Goal: Transaction & Acquisition: Purchase product/service

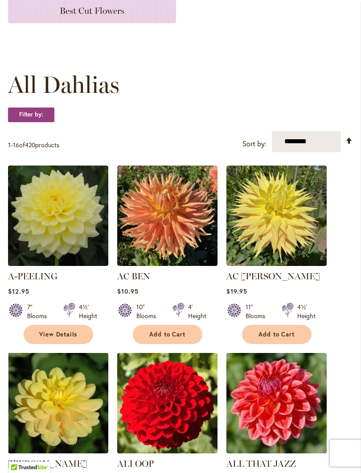
scroll to position [199, 0]
click at [173, 338] on span "Add to Cart" at bounding box center [167, 335] width 37 height 8
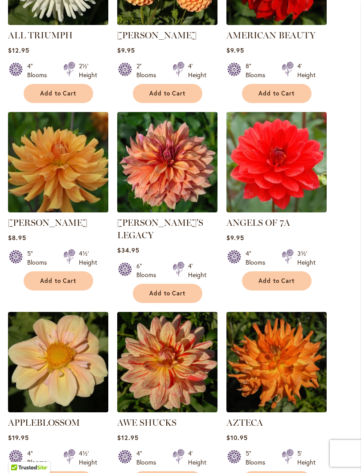
scroll to position [839, 0]
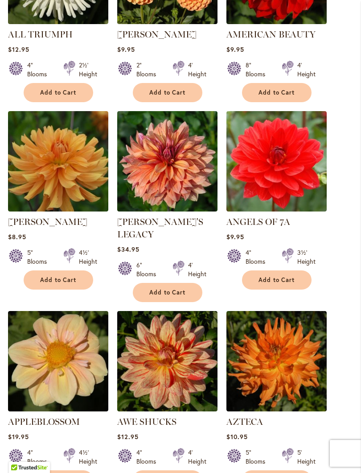
click at [255, 420] on link "AZTECA" at bounding box center [245, 421] width 37 height 11
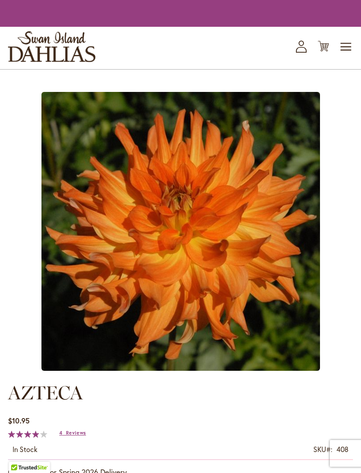
click at [288, 371] on img at bounding box center [180, 231] width 279 height 279
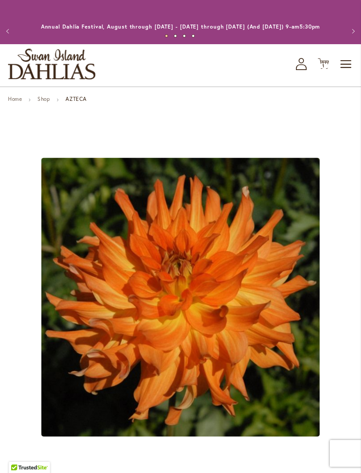
click at [13, 31] on button "Previous" at bounding box center [9, 31] width 18 height 18
click at [12, 30] on button "Previous" at bounding box center [9, 31] width 18 height 18
click at [46, 102] on link "Shop" at bounding box center [43, 98] width 12 height 7
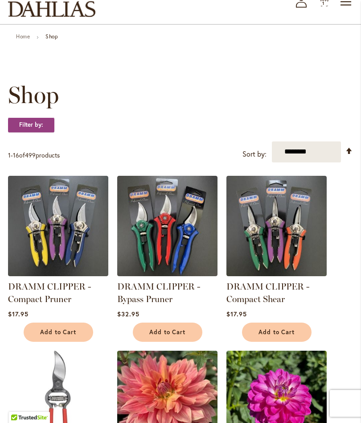
scroll to position [62, 0]
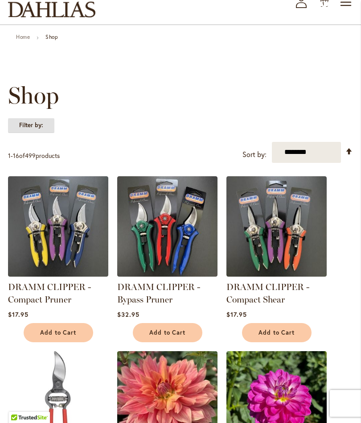
click at [42, 129] on strong "Filter by:" at bounding box center [31, 125] width 46 height 15
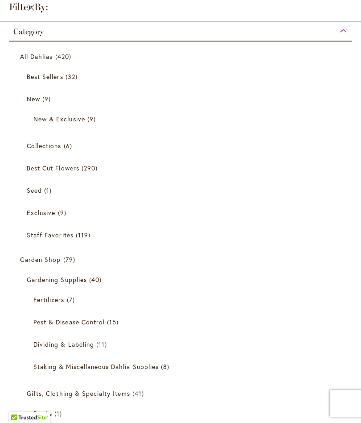
scroll to position [53, 0]
click at [62, 52] on span "420 items" at bounding box center [64, 56] width 18 height 9
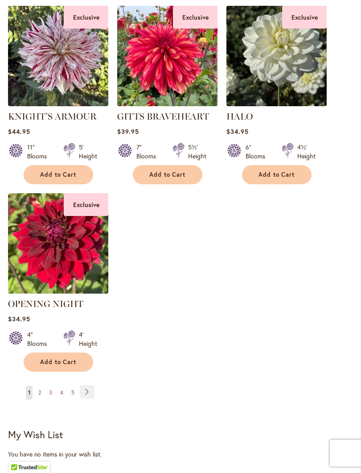
scroll to position [1036, 0]
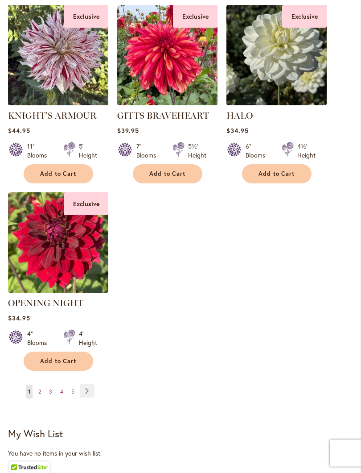
click at [91, 397] on link "Page Next" at bounding box center [87, 391] width 15 height 13
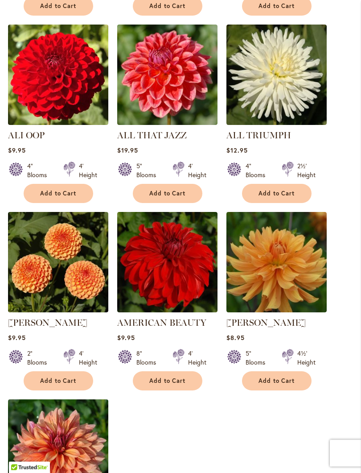
scroll to position [842, 0]
click at [177, 377] on span "Add to Cart" at bounding box center [167, 381] width 37 height 8
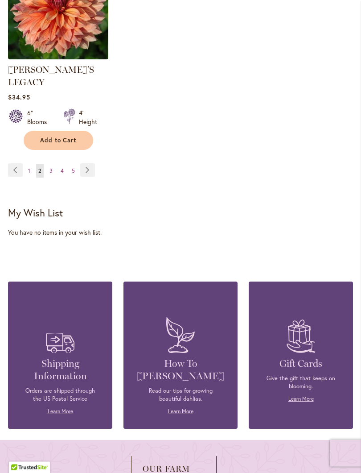
scroll to position [1306, 0]
click at [50, 164] on link "Page 3" at bounding box center [51, 170] width 8 height 13
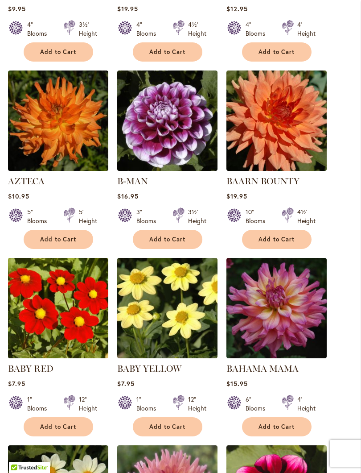
scroll to position [409, 0]
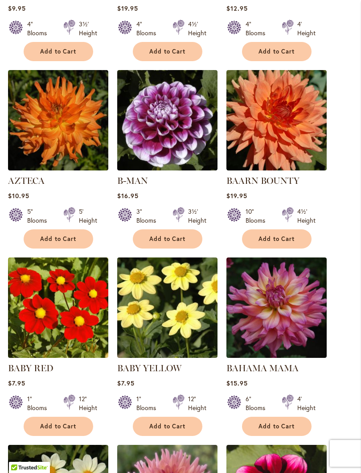
click at [61, 243] on span "Add to Cart" at bounding box center [58, 239] width 37 height 8
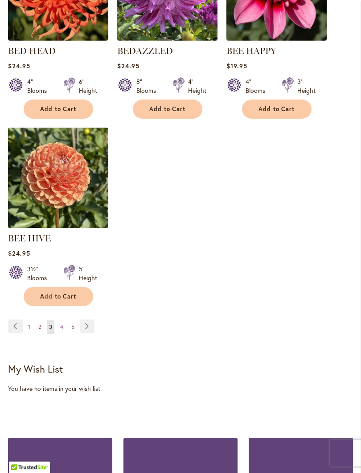
scroll to position [1128, 0]
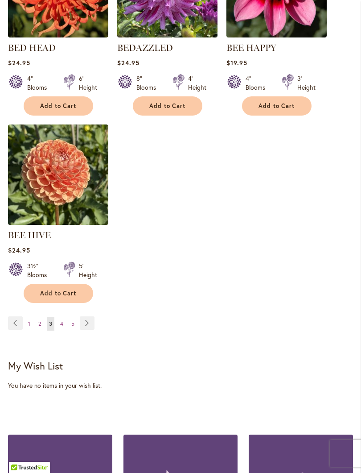
click at [87, 330] on link "Page Next" at bounding box center [87, 322] width 15 height 13
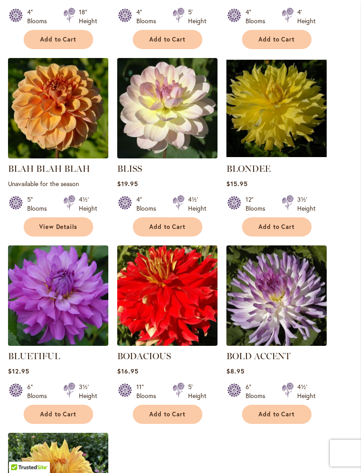
scroll to position [809, 0]
click at [284, 411] on span "Add to Cart" at bounding box center [277, 415] width 37 height 8
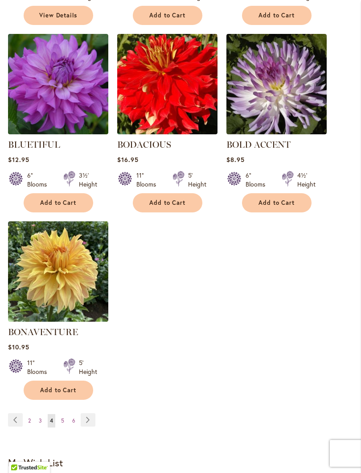
scroll to position [1050, 0]
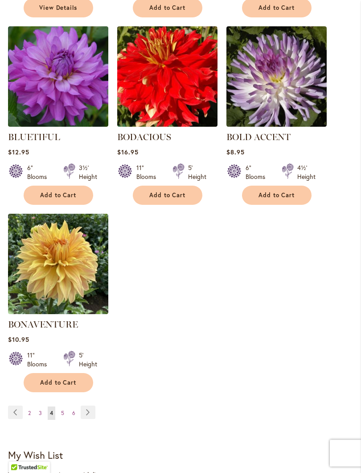
click at [87, 406] on link "Page Next" at bounding box center [88, 412] width 15 height 13
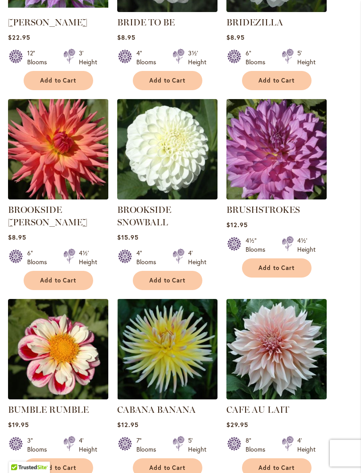
scroll to position [574, 0]
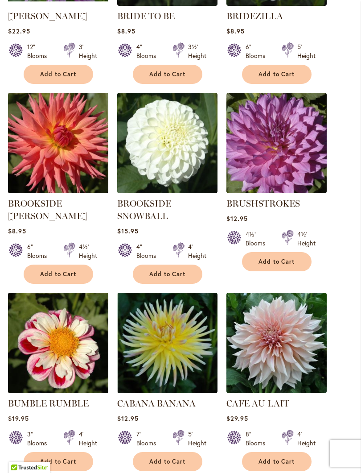
click at [61, 270] on span "Add to Cart" at bounding box center [58, 274] width 37 height 8
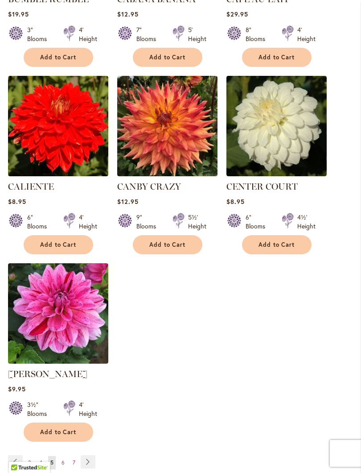
scroll to position [1002, 0]
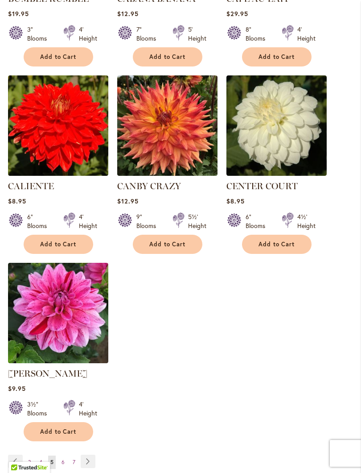
click at [173, 248] on span "Add to Cart" at bounding box center [167, 245] width 37 height 8
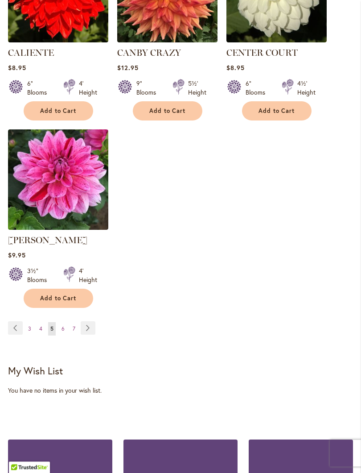
scroll to position [1135, 0]
click at [89, 335] on link "Page Next" at bounding box center [88, 327] width 15 height 13
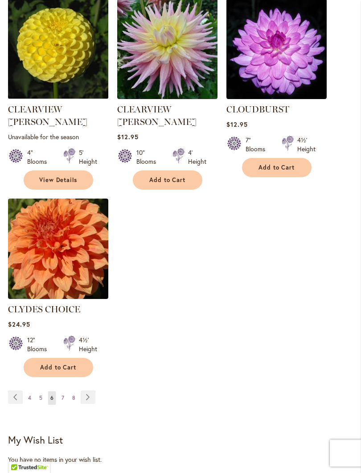
scroll to position [1068, 0]
click at [86, 390] on link "Page Next" at bounding box center [88, 396] width 15 height 13
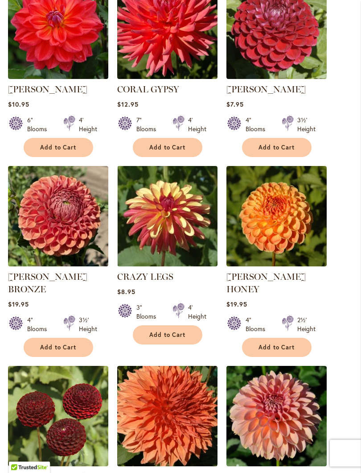
scroll to position [314, 0]
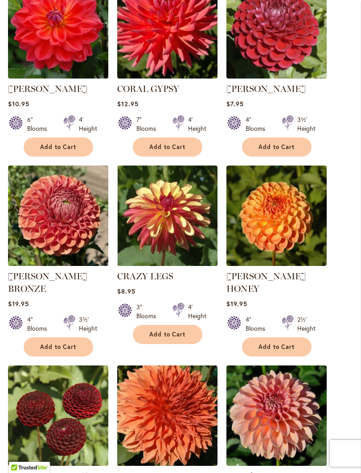
click at [175, 338] on span "Add to Cart" at bounding box center [167, 335] width 37 height 8
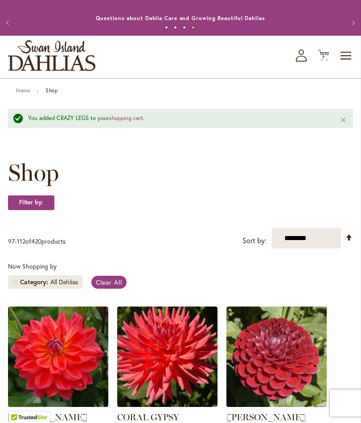
scroll to position [0, 0]
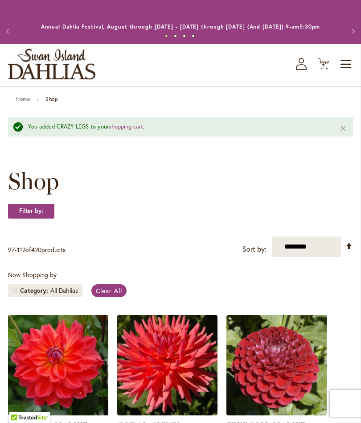
click at [327, 65] on div "Toggle Nav Shop All Shop Dahlia Tubers Collections Fresh Cut Dahlias Gardening …" at bounding box center [180, 65] width 361 height 42
click at [328, 69] on icon "Cart .cls-1 { fill: #231f20; }" at bounding box center [323, 63] width 11 height 11
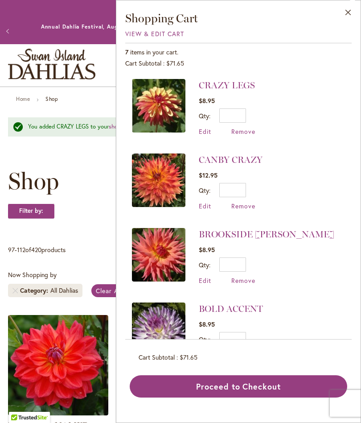
click at [247, 204] on span "Remove" at bounding box center [244, 206] width 24 height 8
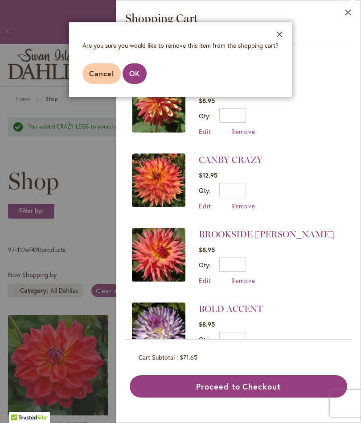
click at [136, 66] on button "OK" at bounding box center [135, 73] width 24 height 21
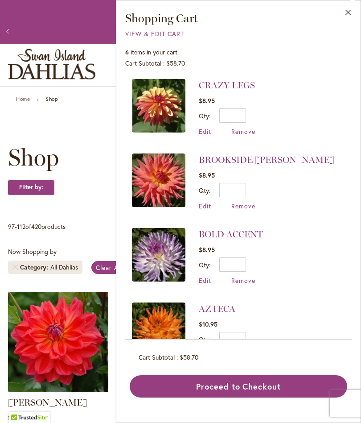
click at [355, 5] on button "Close" at bounding box center [348, 14] width 25 height 28
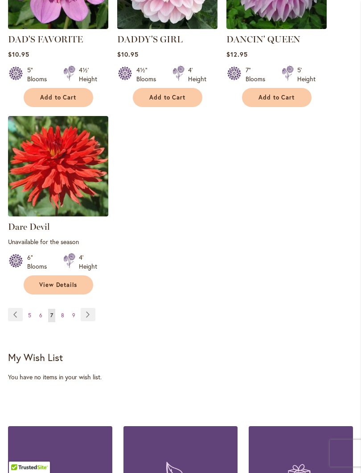
scroll to position [1154, 0]
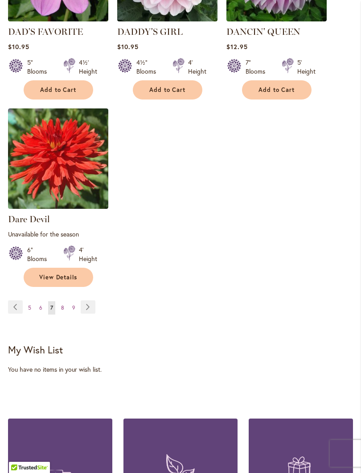
click at [89, 306] on link "Page Next" at bounding box center [88, 306] width 15 height 13
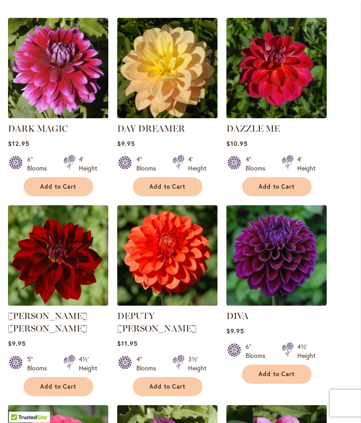
scroll to position [261, 0]
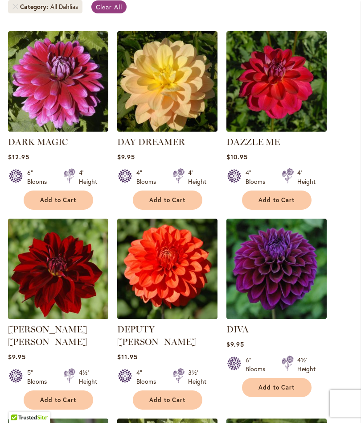
click at [169, 204] on span "Add to Cart" at bounding box center [167, 200] width 37 height 8
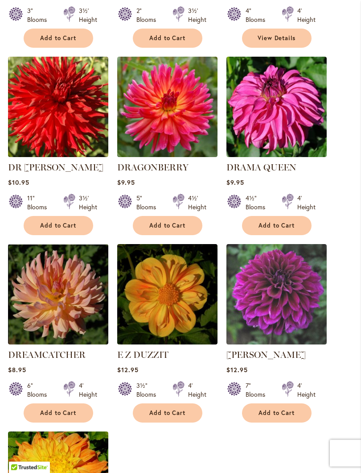
scroll to position [834, 0]
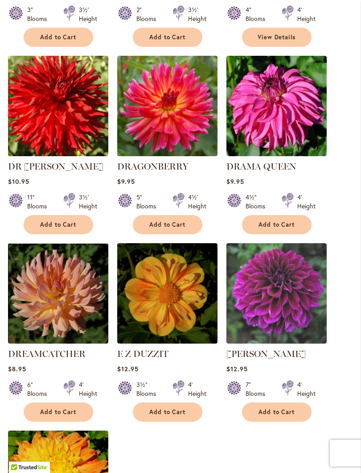
click at [63, 411] on span "Add to Cart" at bounding box center [58, 413] width 37 height 8
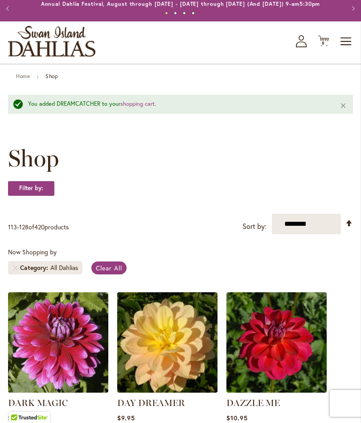
scroll to position [0, 0]
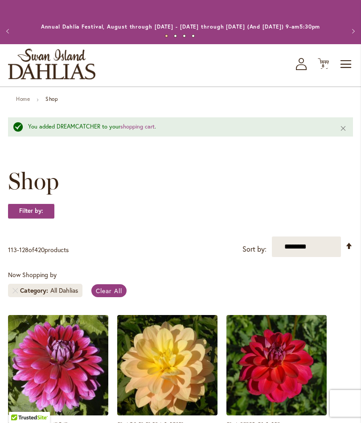
click at [326, 68] on icon "Cart .cls-1 { fill: #231f20; }" at bounding box center [323, 63] width 11 height 11
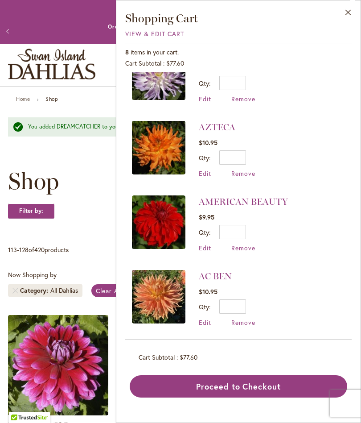
scroll to position [330, 0]
